Goal: Task Accomplishment & Management: Manage account settings

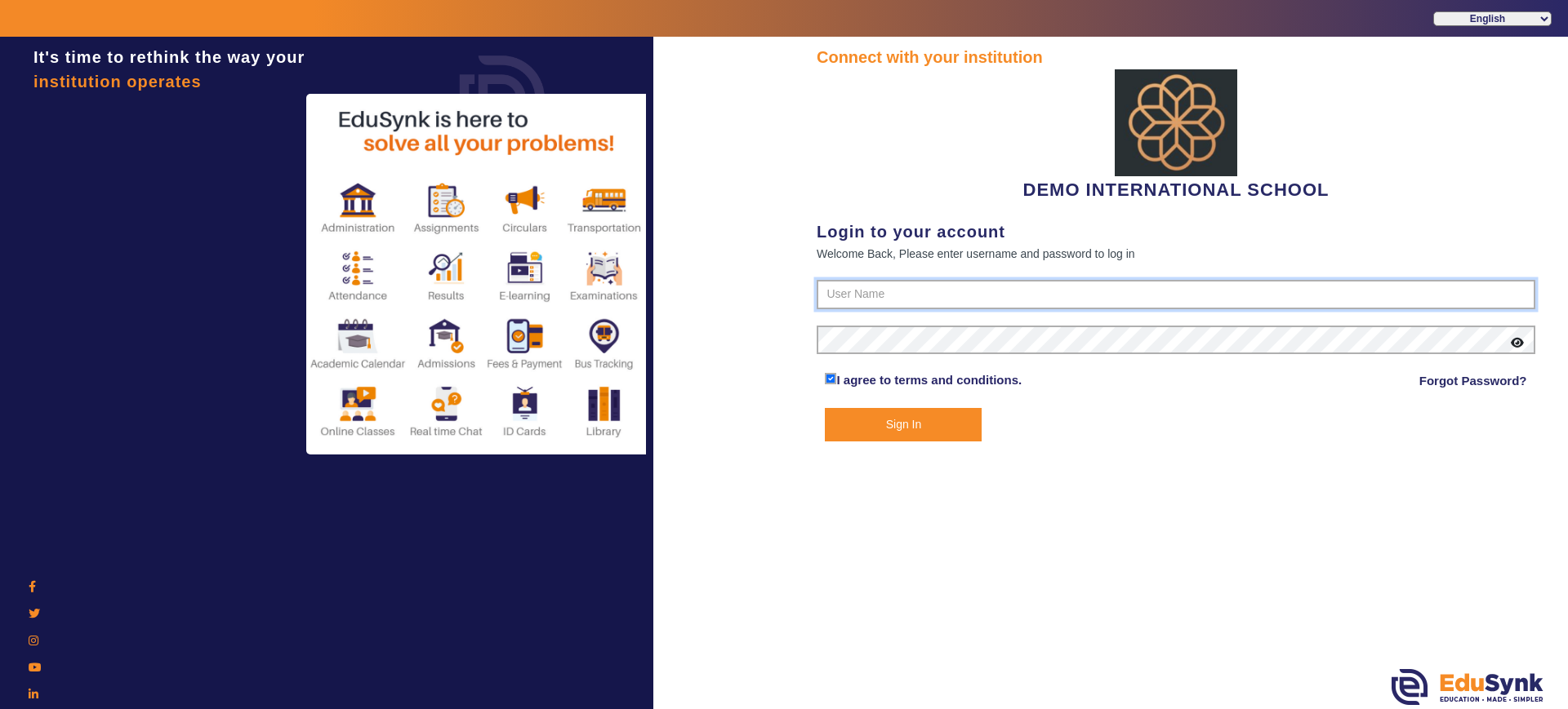
type input "2143224344"
click at [926, 426] on button "Sign In" at bounding box center [902, 424] width 156 height 33
